Goal: Transaction & Acquisition: Purchase product/service

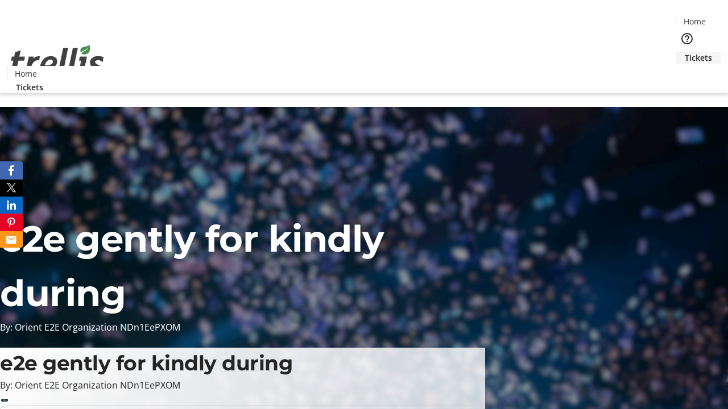
click at [684, 52] on span "Tickets" at bounding box center [697, 58] width 27 height 12
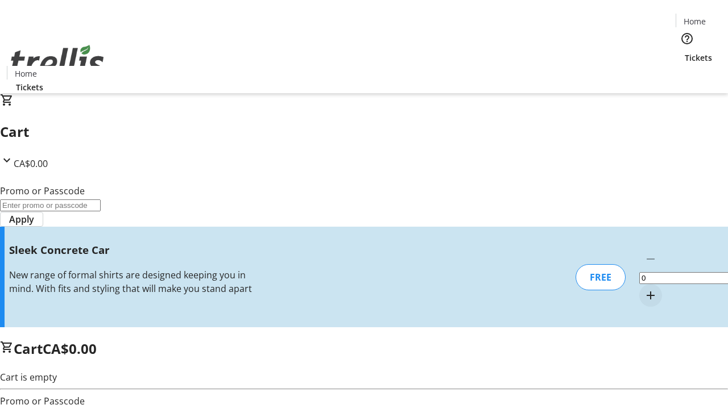
click at [643, 289] on mat-icon "Increment by one" at bounding box center [650, 296] width 14 height 14
type input "1"
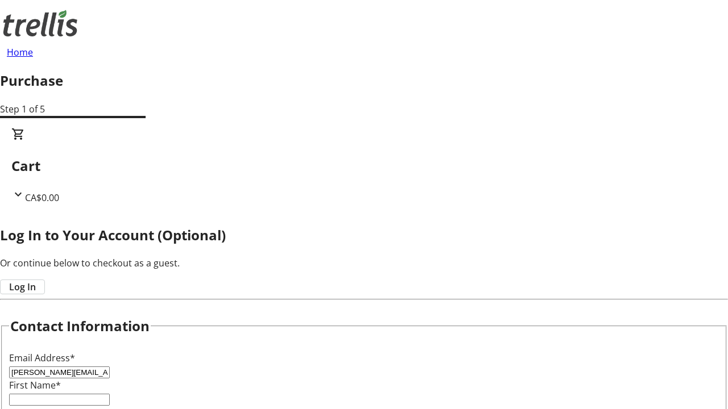
type input "[PERSON_NAME][EMAIL_ADDRESS][DOMAIN_NAME]"
type input "[PERSON_NAME]"
